Goal: Transaction & Acquisition: Obtain resource

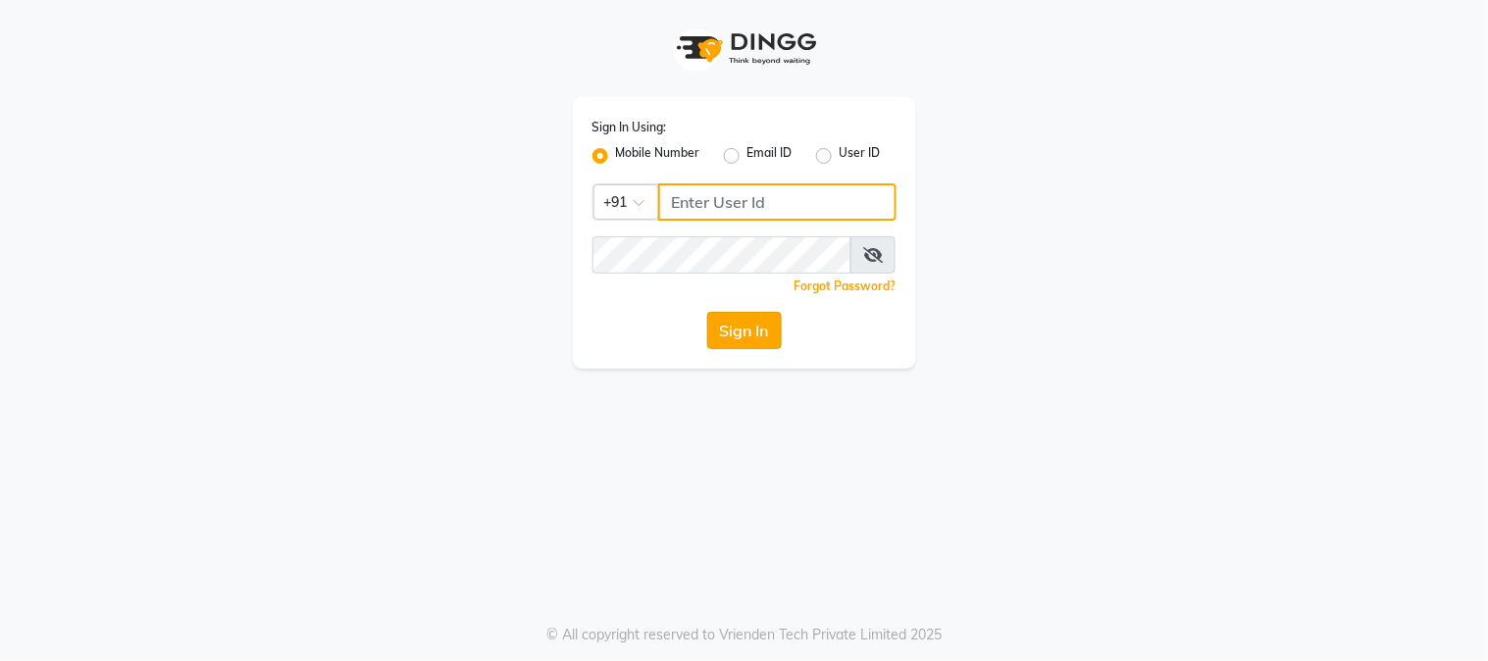
type input "9209454052"
click at [724, 329] on button "Sign In" at bounding box center [744, 330] width 75 height 37
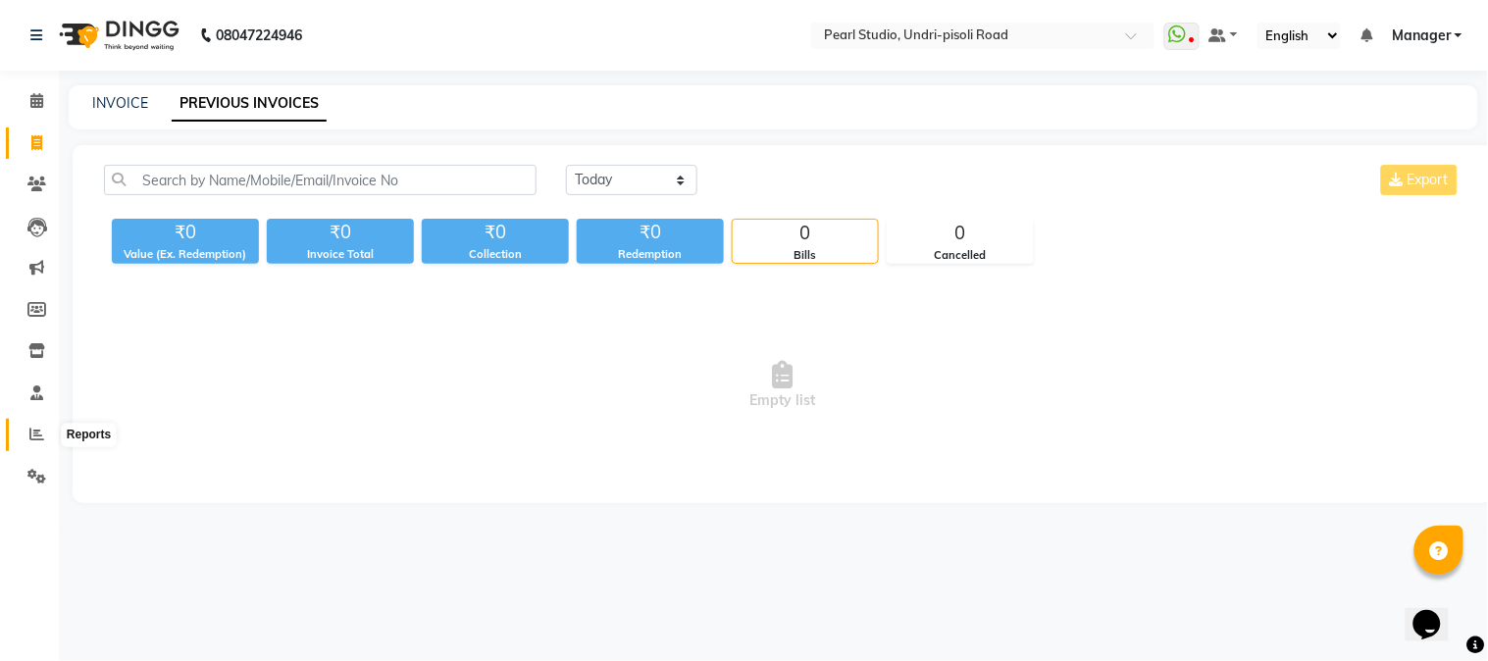
click at [36, 428] on icon at bounding box center [36, 434] width 15 height 15
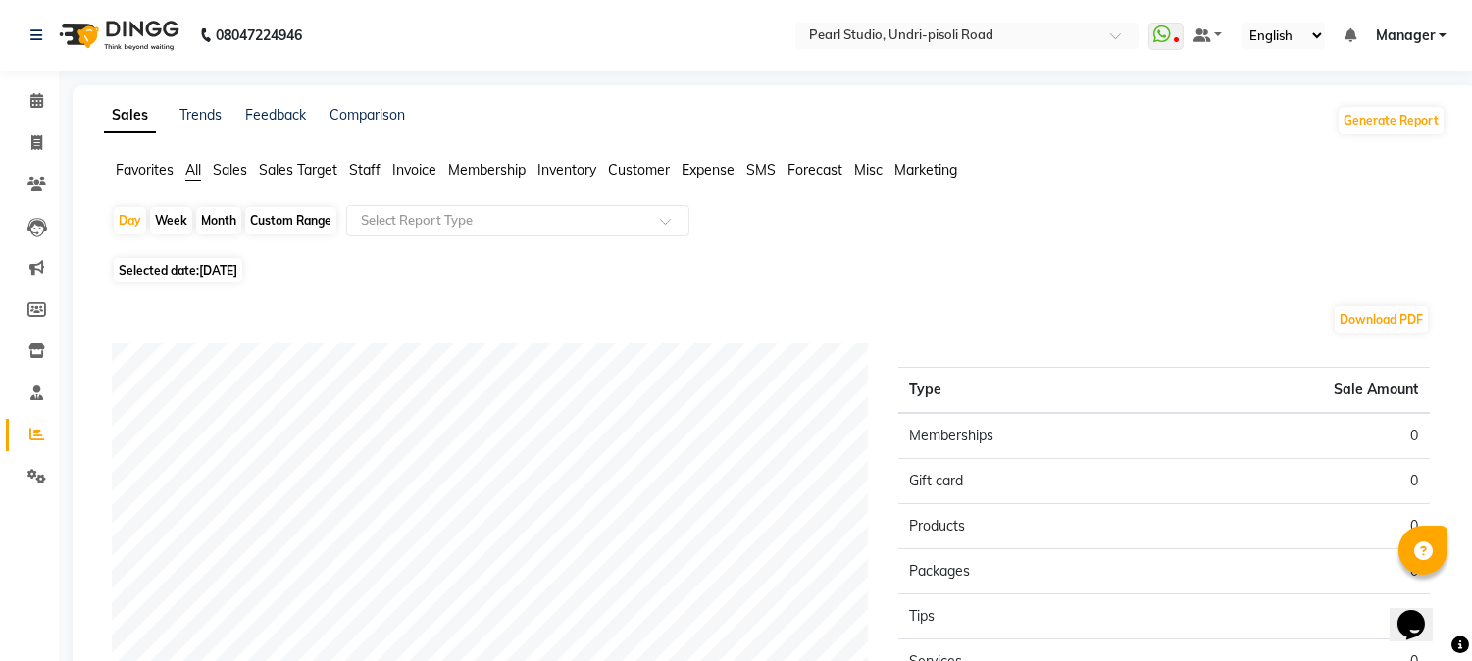
click at [230, 216] on div "Month" at bounding box center [218, 220] width 45 height 27
select select "9"
select select "2025"
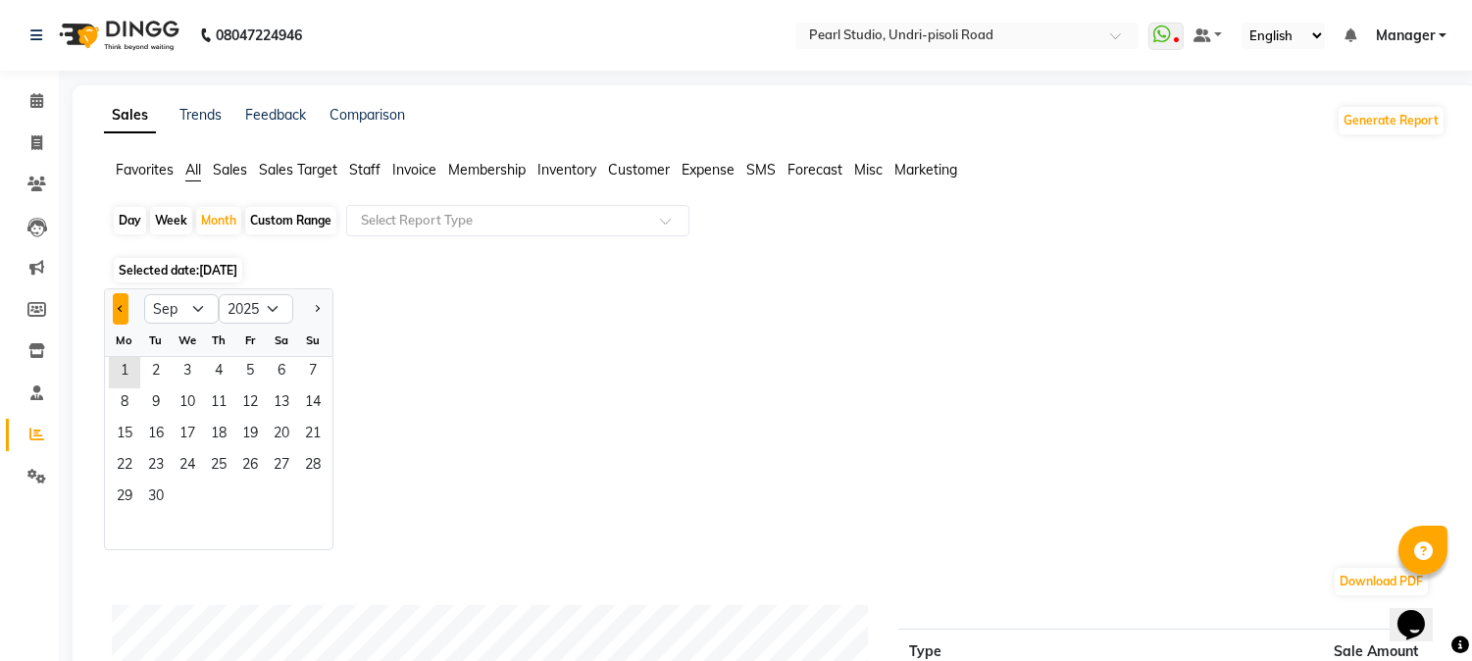
click at [126, 304] on button "Previous month" at bounding box center [121, 308] width 16 height 31
select select "8"
click at [250, 370] on span "1" at bounding box center [249, 372] width 31 height 31
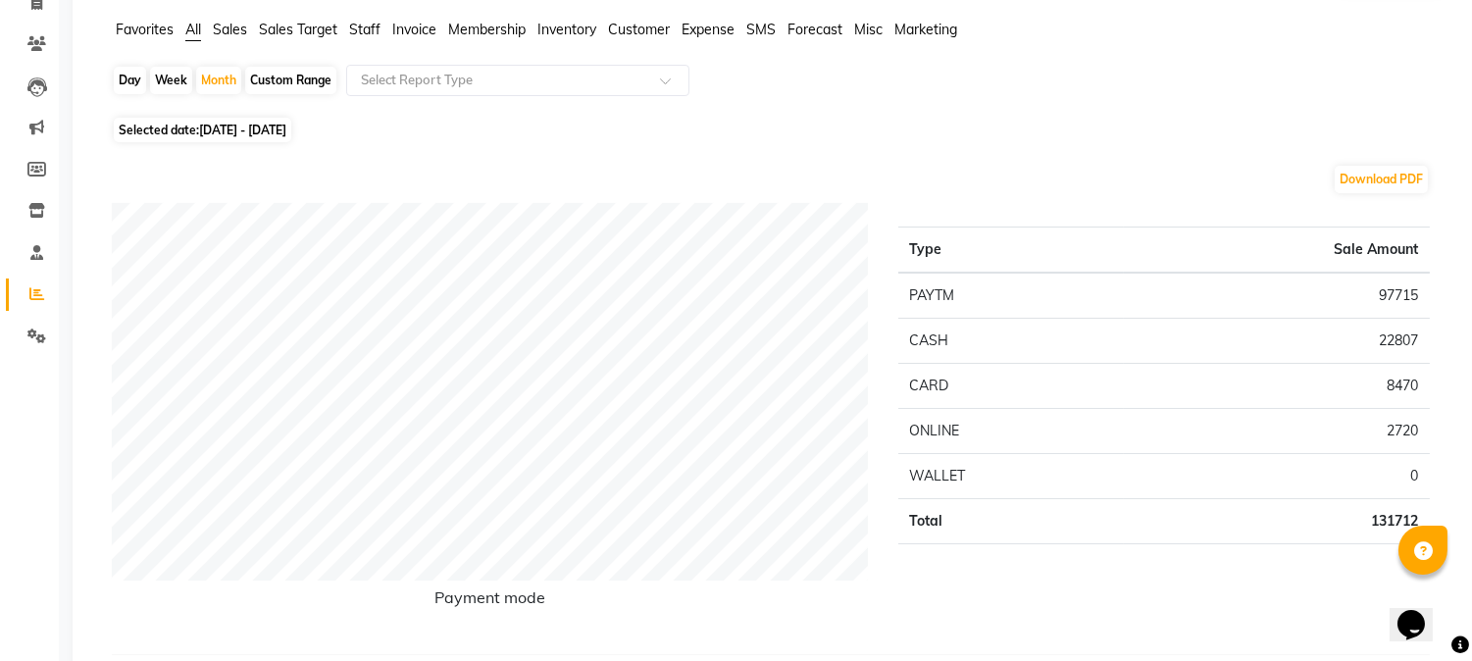
scroll to position [290, 0]
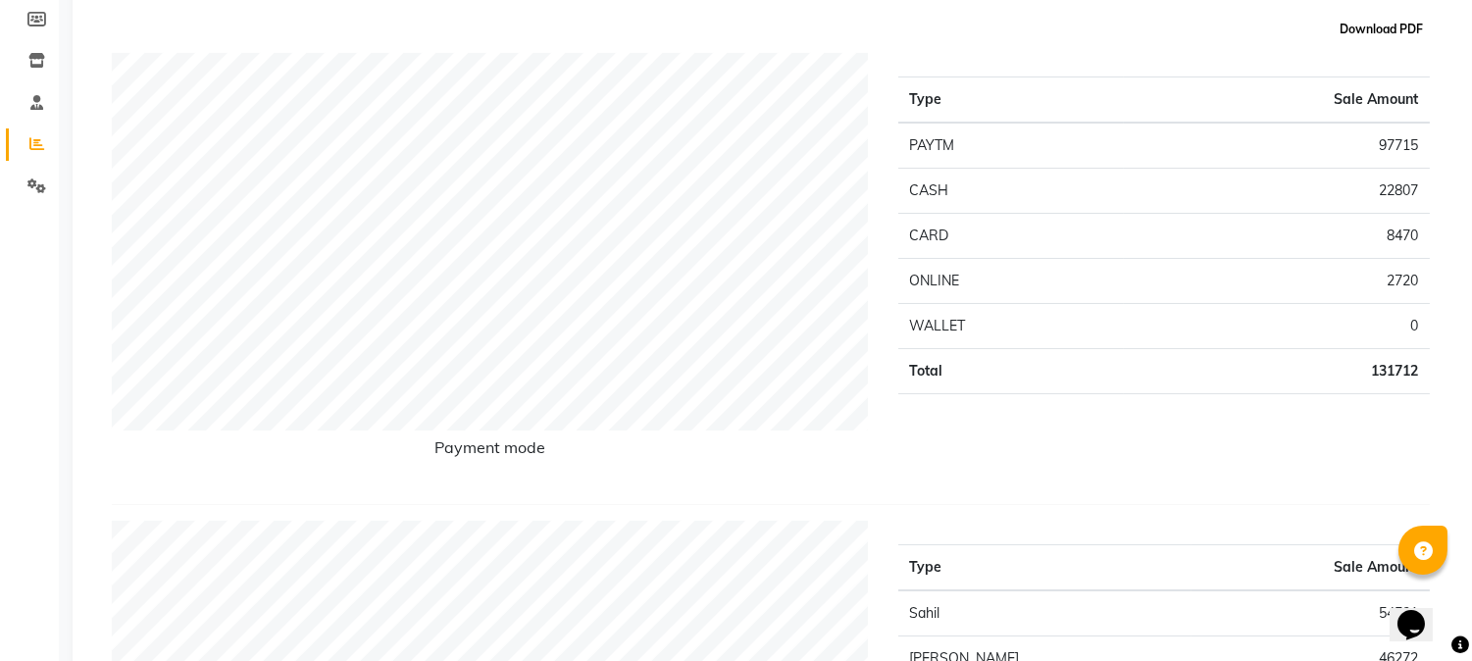
click at [1355, 37] on button "Download PDF" at bounding box center [1381, 29] width 93 height 27
